Goal: Information Seeking & Learning: Learn about a topic

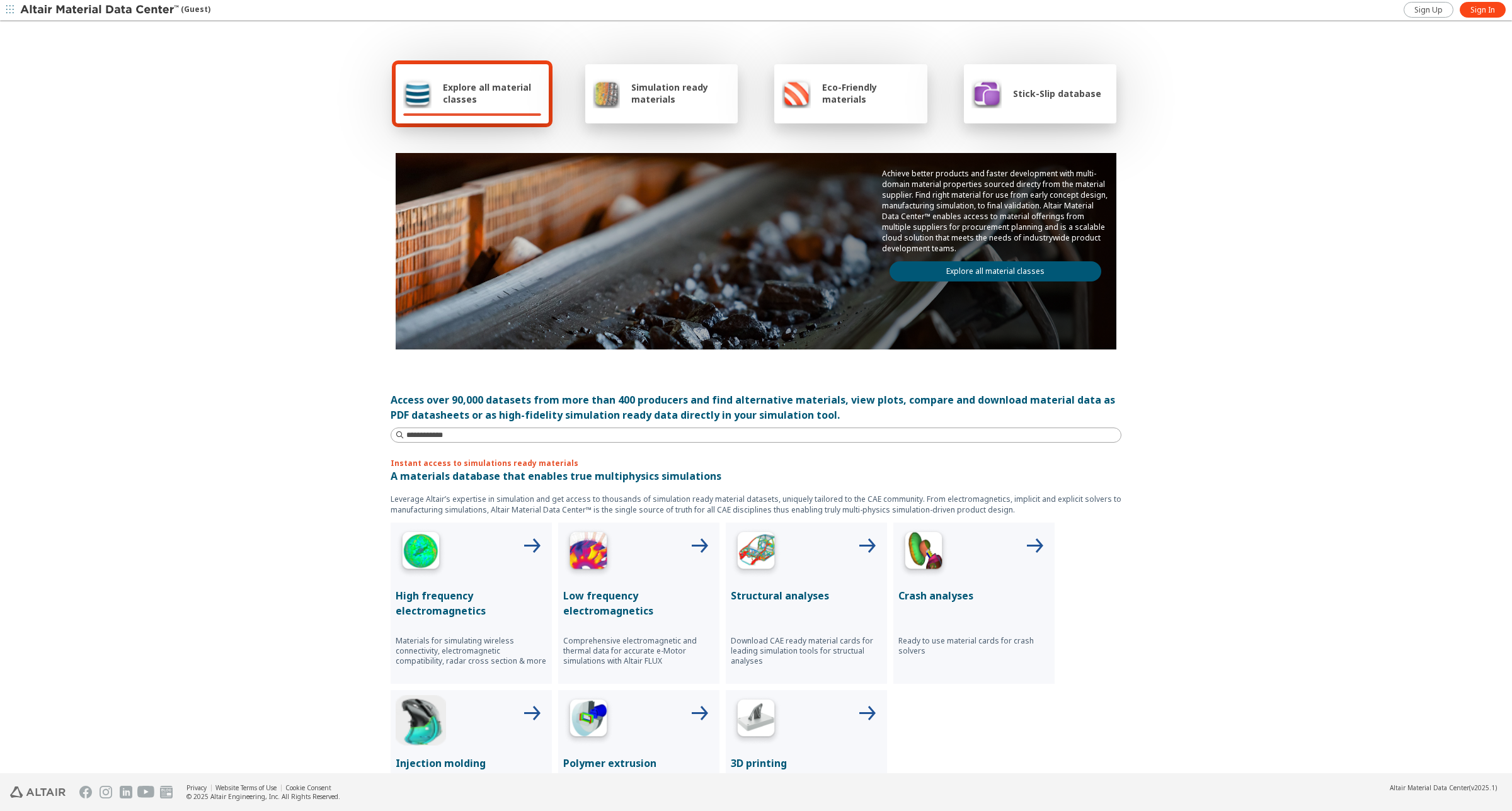
click at [1015, 262] on link "Explore all material classes" at bounding box center [995, 271] width 211 height 20
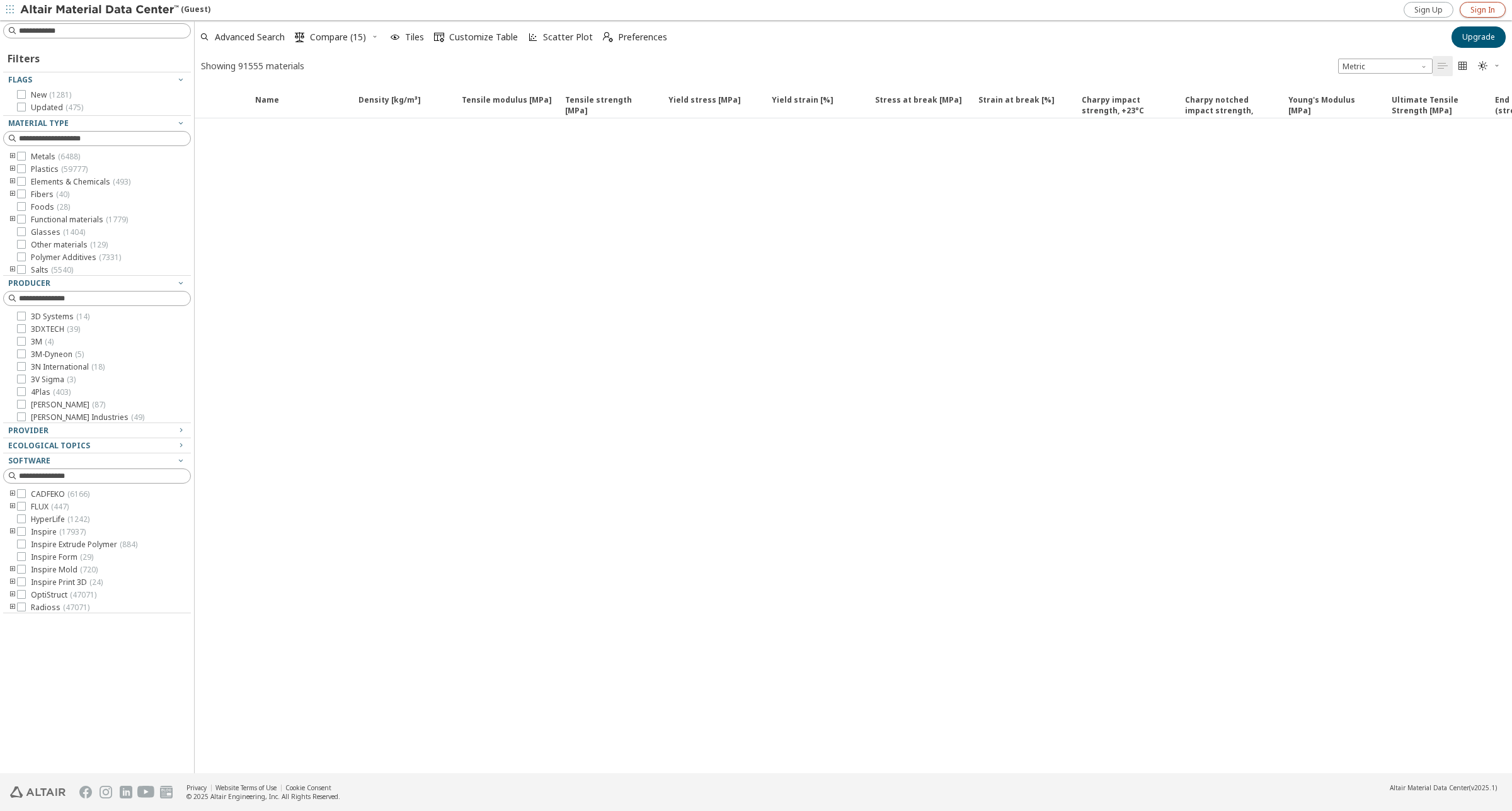
click at [1490, 7] on span "Sign In" at bounding box center [1483, 10] width 24 height 10
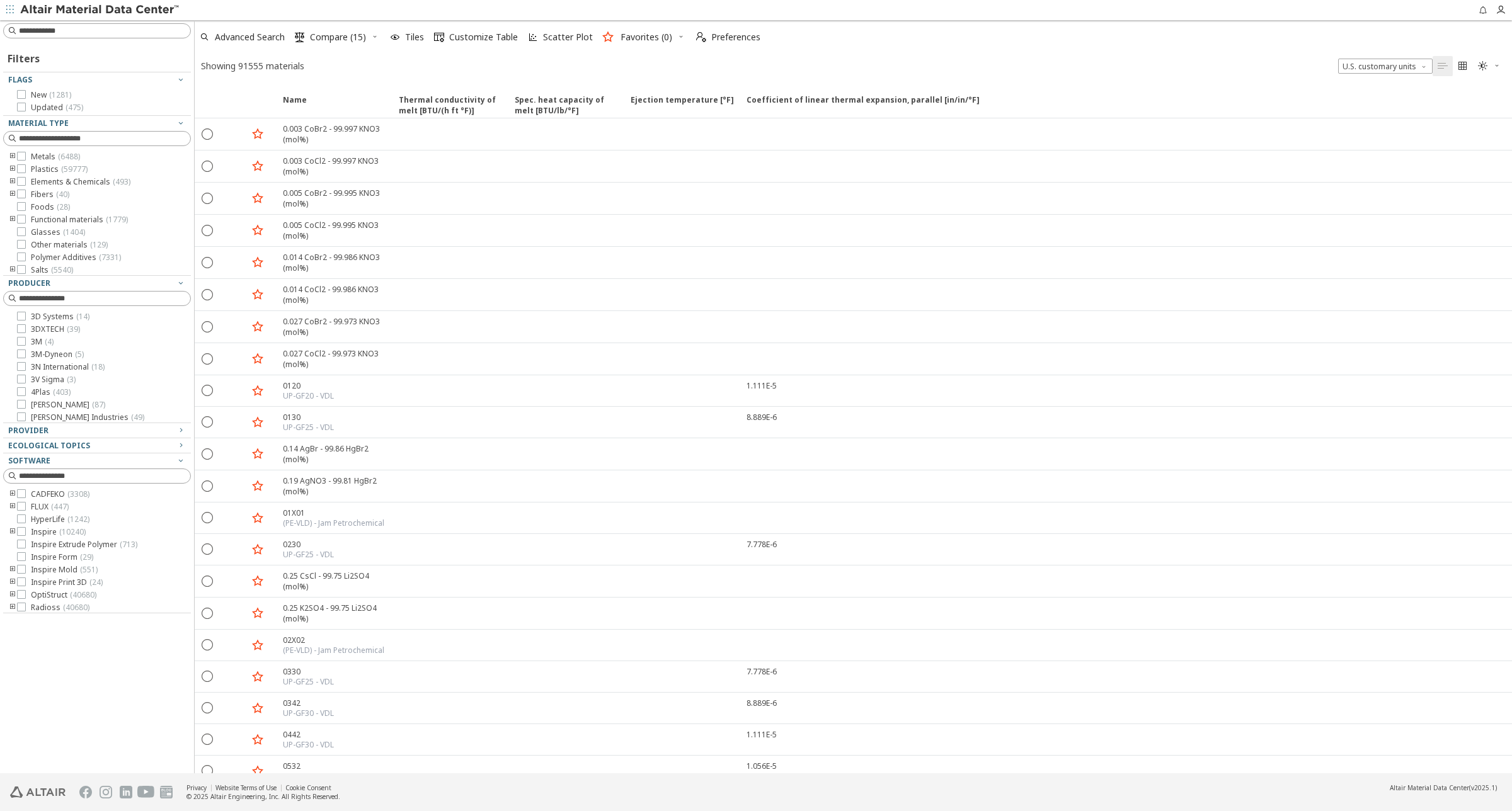
click at [10, 158] on icon "toogle group" at bounding box center [12, 157] width 9 height 10
click at [32, 429] on span "Provider" at bounding box center [28, 430] width 41 height 11
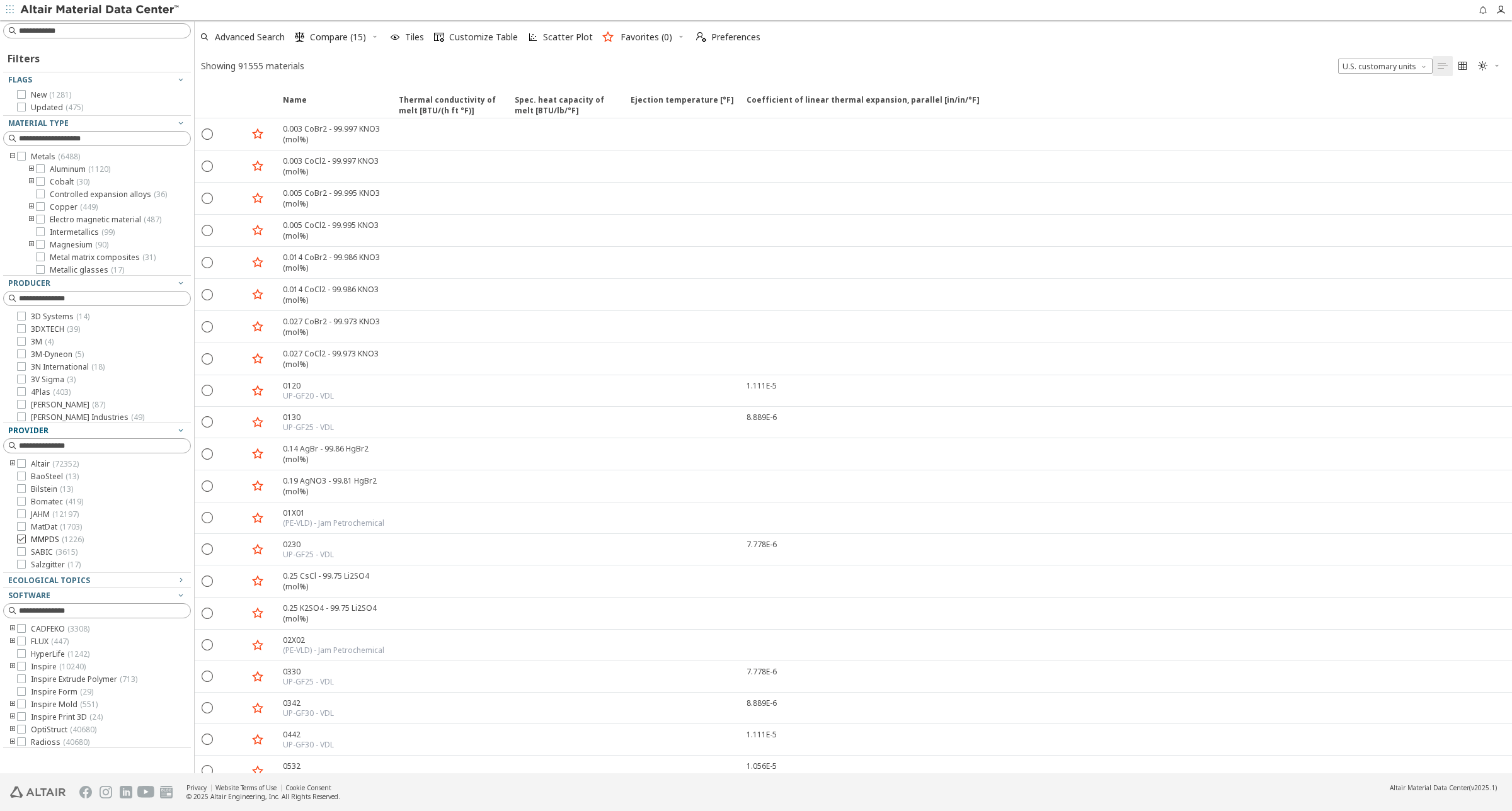
click at [25, 536] on div at bounding box center [21, 539] width 9 height 9
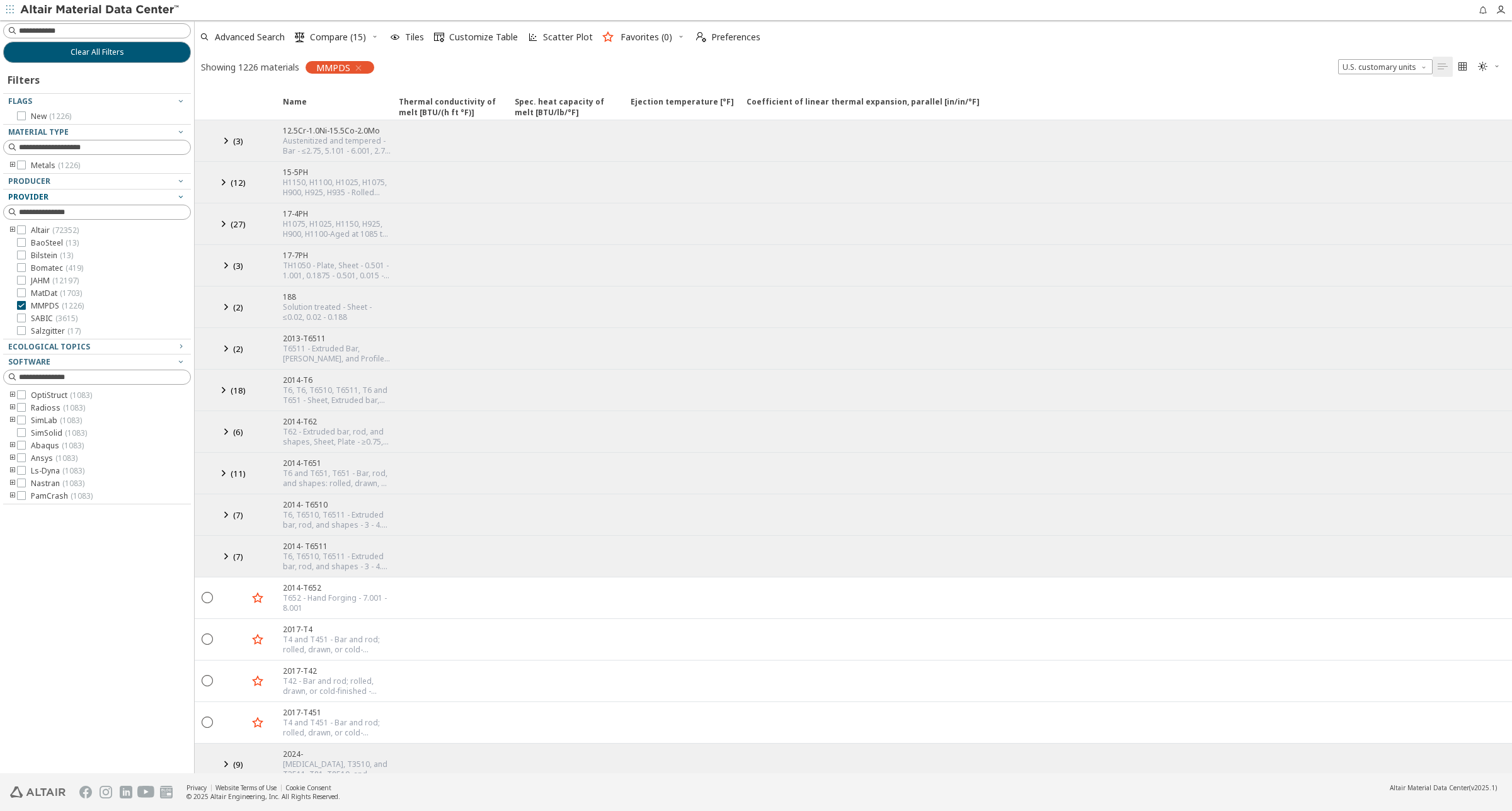
click at [232, 143] on icon at bounding box center [225, 140] width 15 height 15
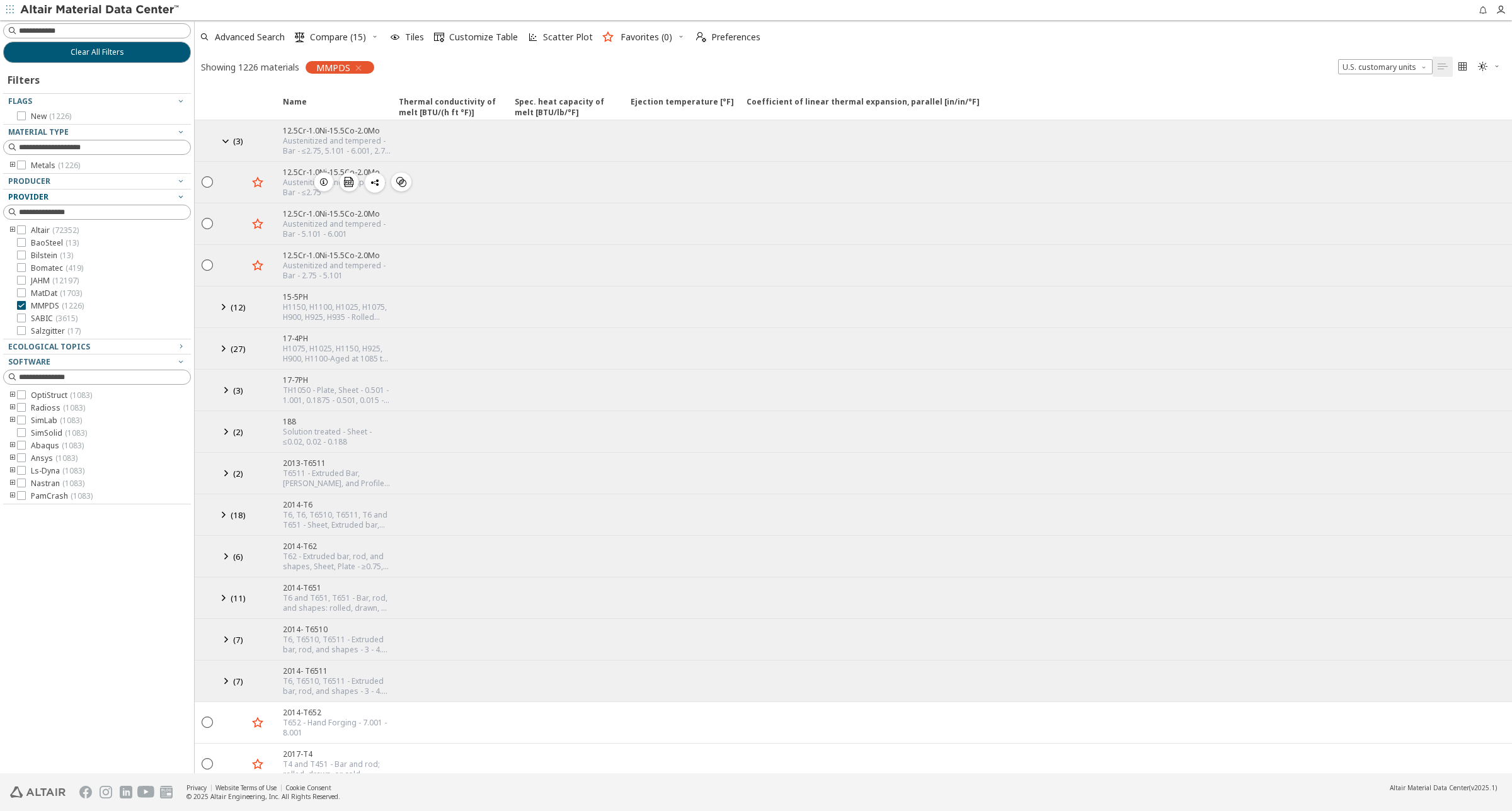
click at [320, 180] on icon "button" at bounding box center [324, 182] width 10 height 10
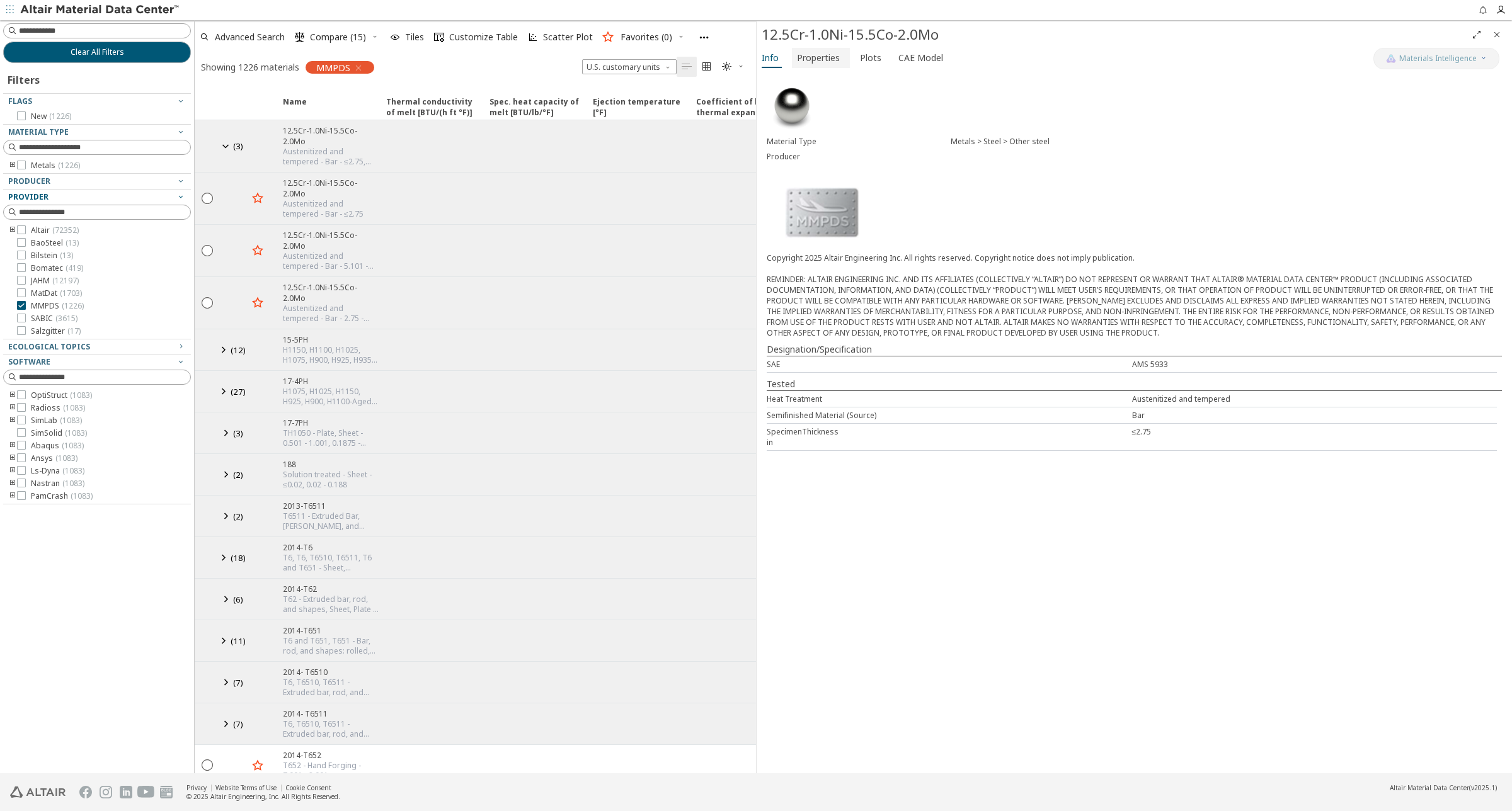
click at [826, 67] on button "Properties" at bounding box center [820, 58] width 58 height 20
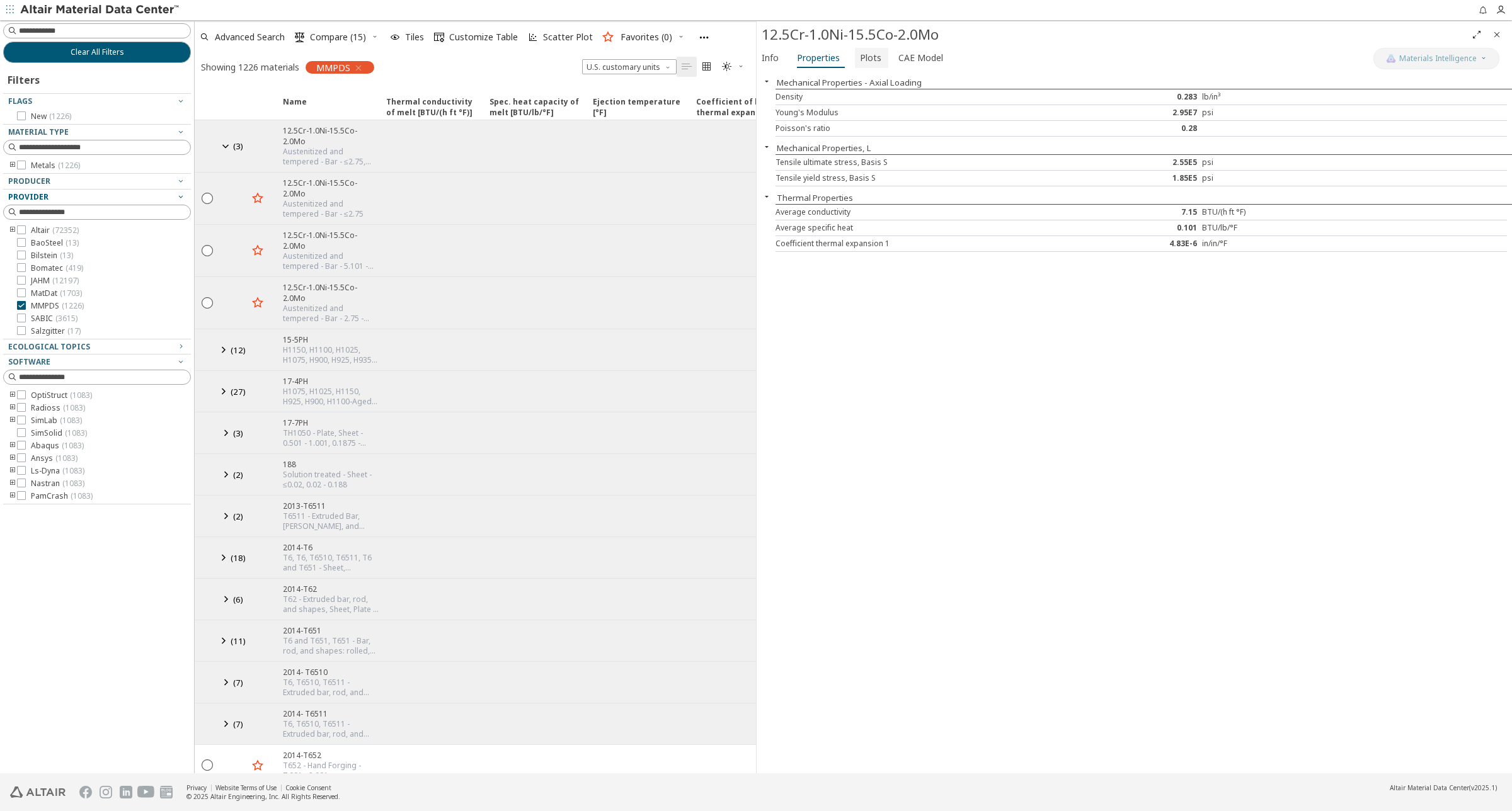
click at [862, 60] on span "Plots" at bounding box center [871, 58] width 21 height 20
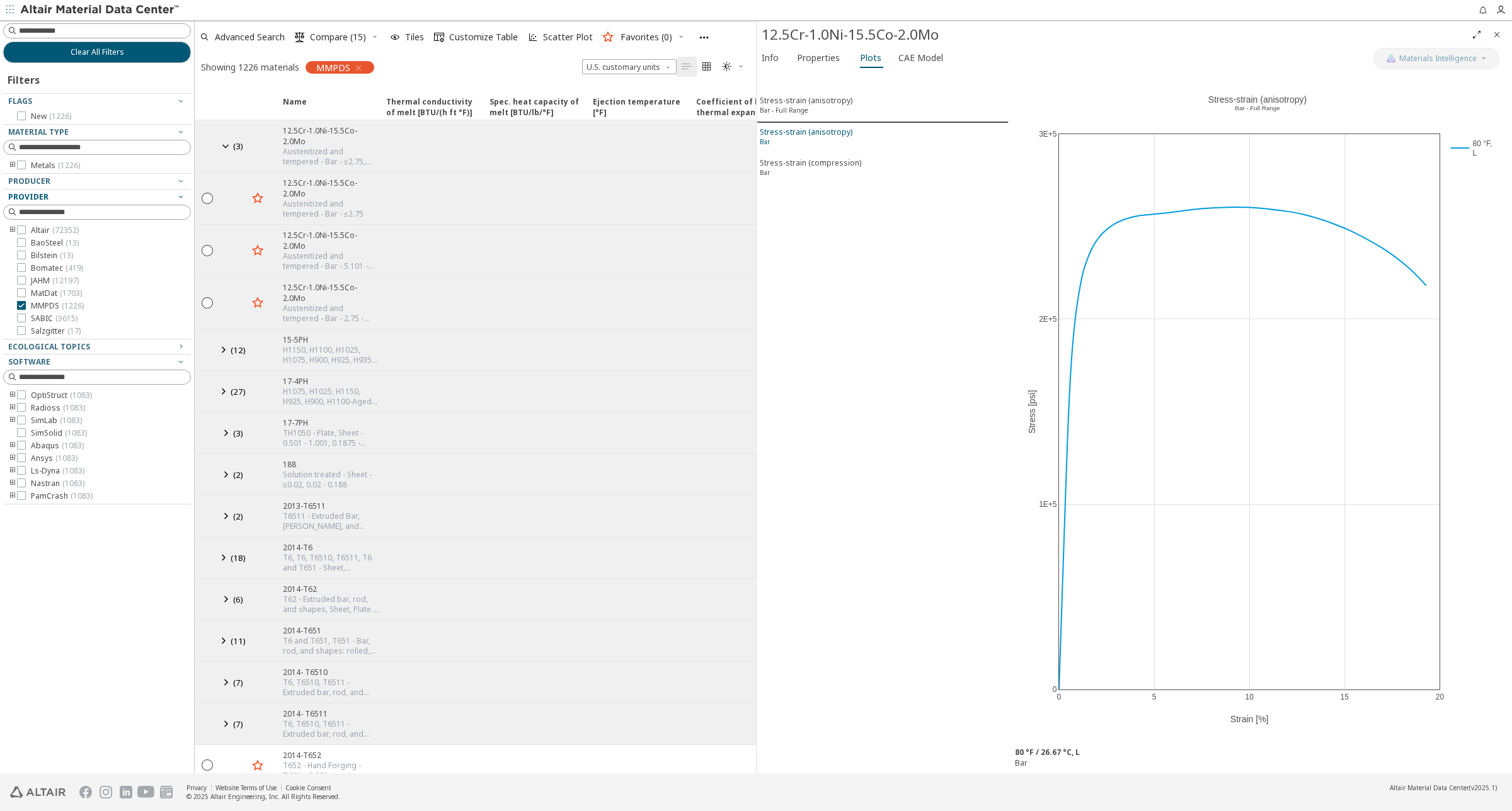
click at [814, 128] on div "Stress-strain (anisotropy) Bar" at bounding box center [806, 138] width 93 height 24
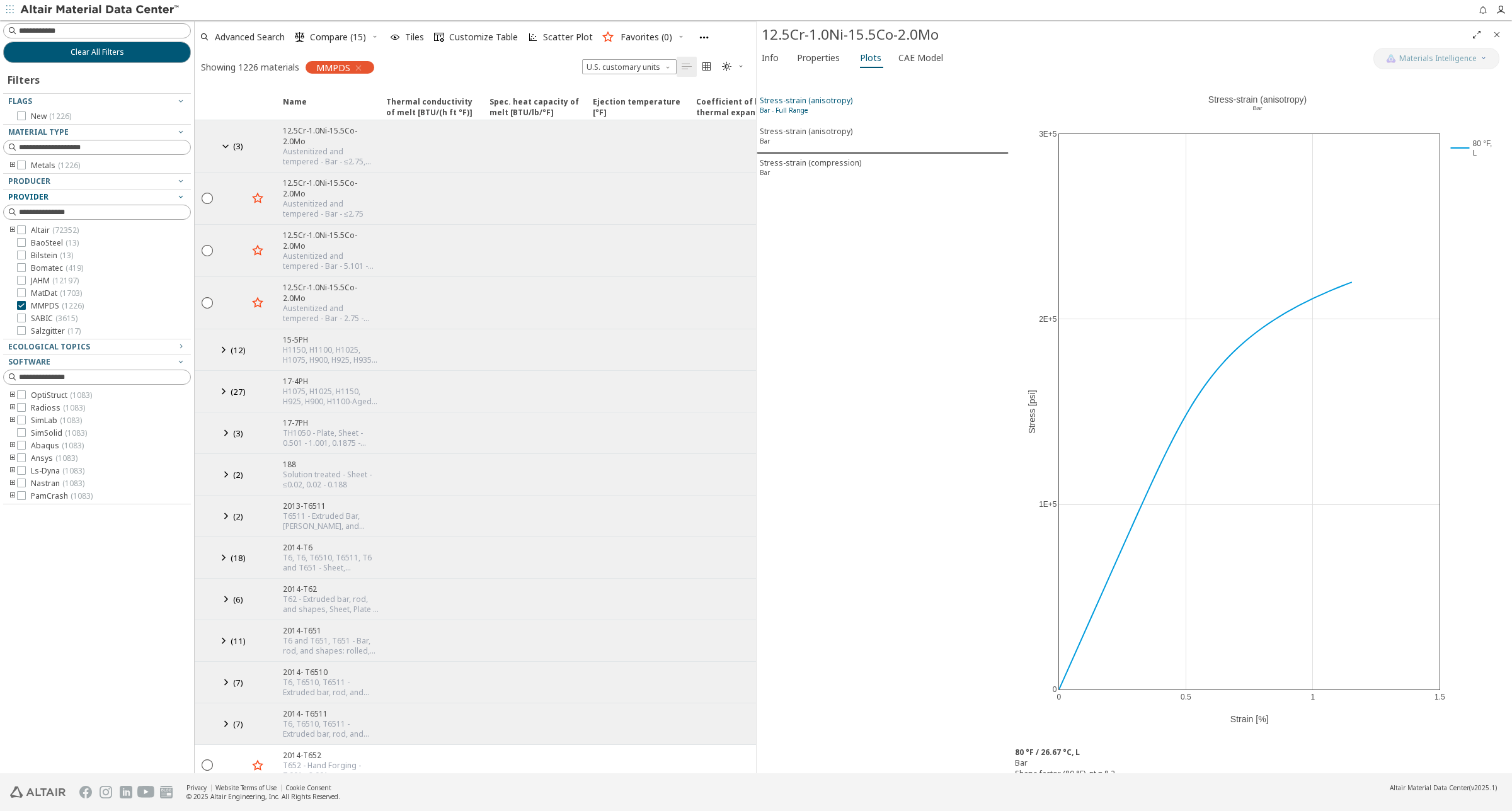
click at [810, 113] on div "Stress-strain (anisotropy) Bar - Full Range" at bounding box center [806, 106] width 93 height 24
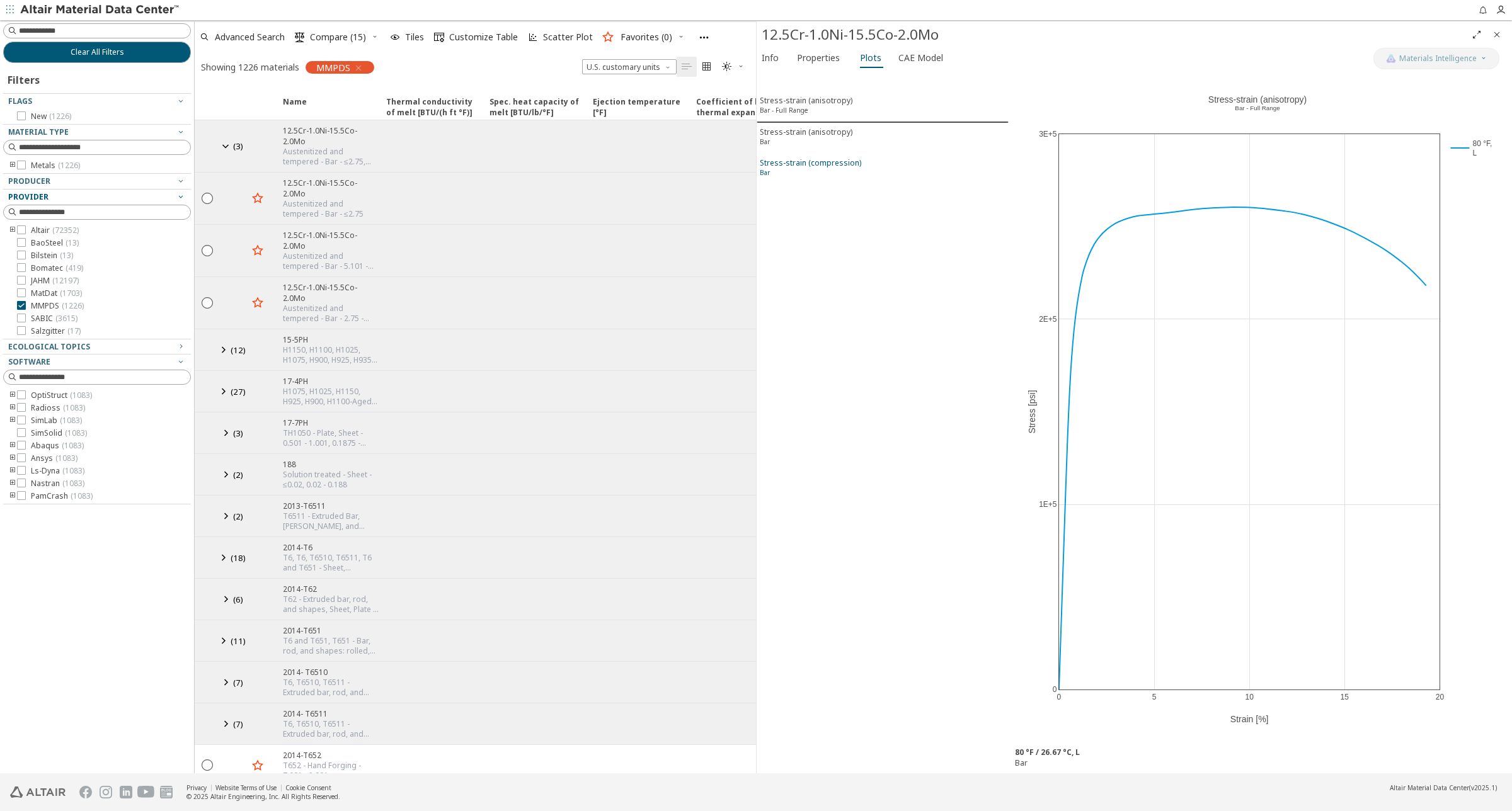
click at [813, 158] on div "Stress-strain (compression) Bar" at bounding box center [810, 169] width 102 height 24
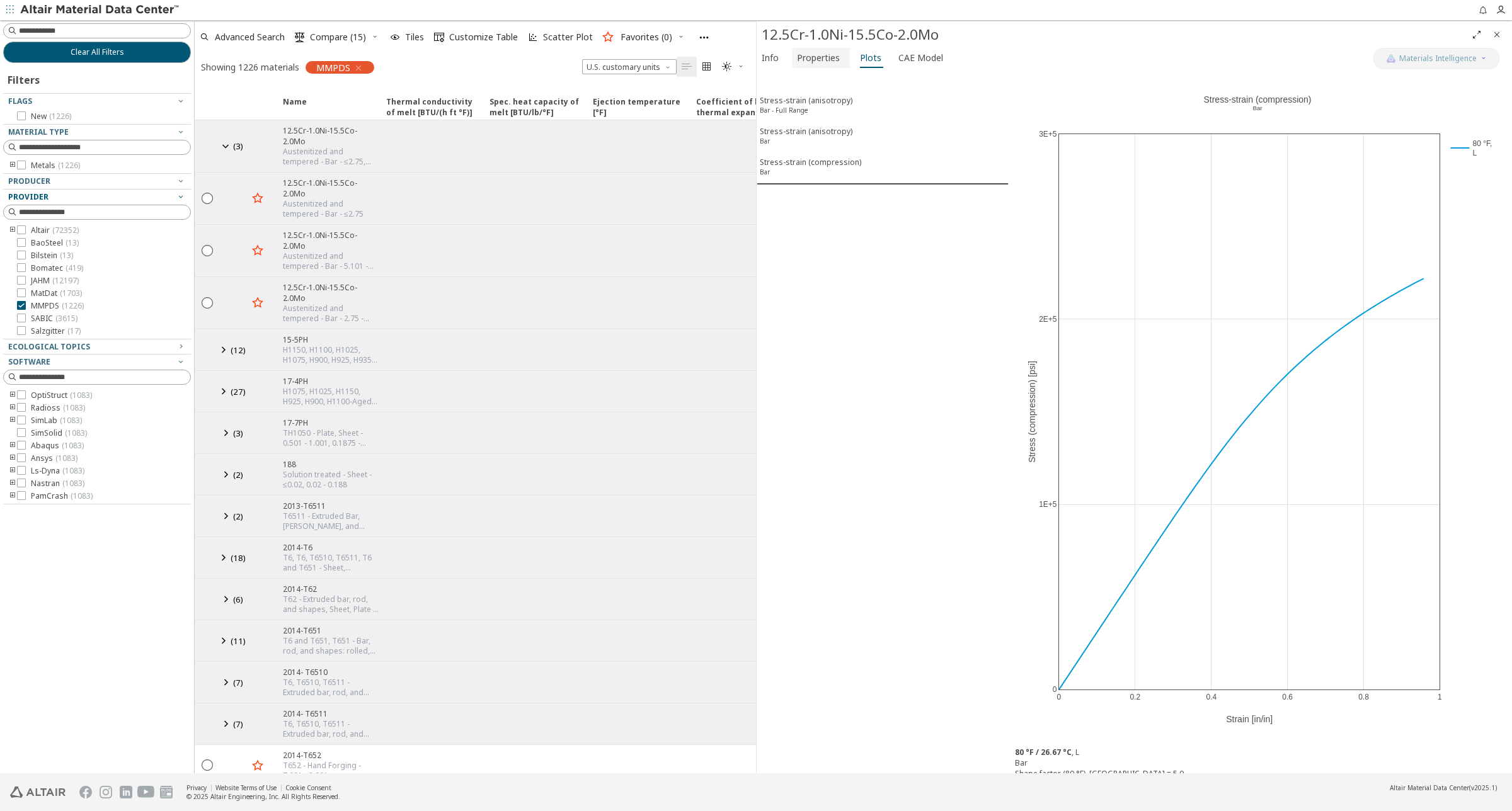
click at [824, 58] on span "Properties" at bounding box center [818, 58] width 43 height 20
